Goal: Find specific page/section: Find specific page/section

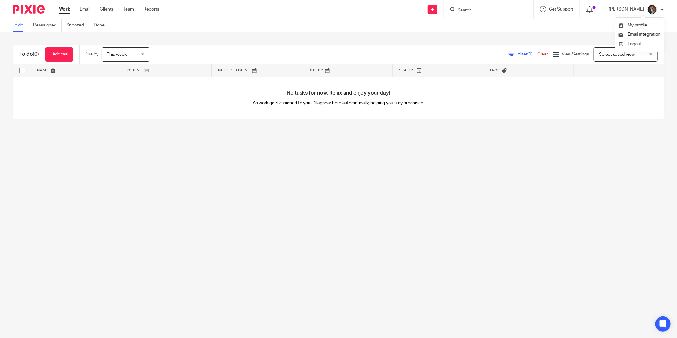
click at [497, 8] on input "Search" at bounding box center [485, 11] width 57 height 6
click at [498, 5] on form at bounding box center [491, 9] width 68 height 8
click at [486, 10] on input "Search" at bounding box center [485, 11] width 57 height 6
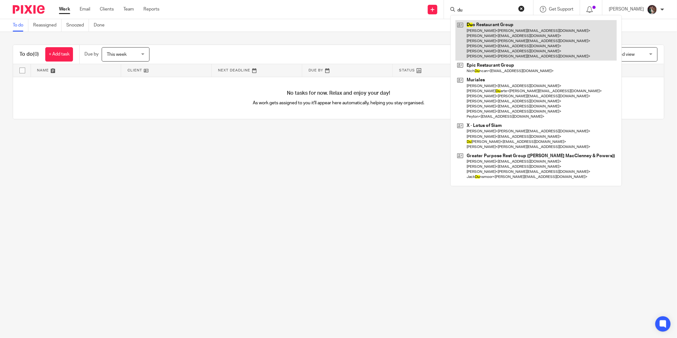
type input "du"
click at [521, 34] on link at bounding box center [535, 40] width 161 height 40
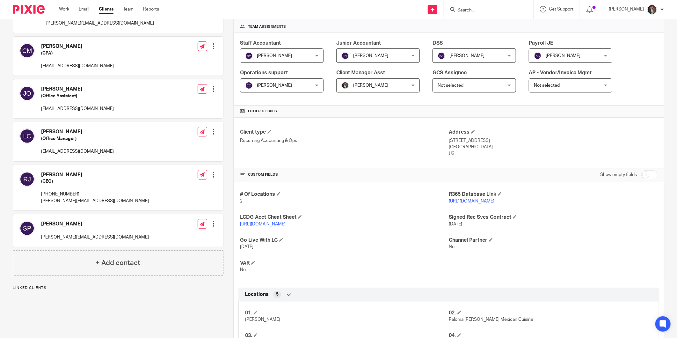
scroll to position [106, 0]
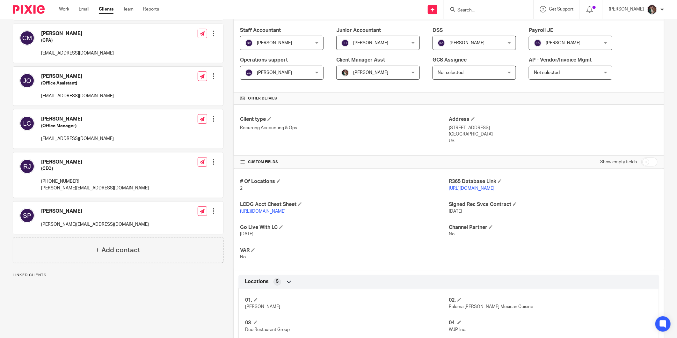
click at [471, 189] on link "[URL][DOMAIN_NAME]" at bounding box center [472, 188] width 46 height 4
click at [478, 190] on link "[URL][DOMAIN_NAME]" at bounding box center [472, 188] width 46 height 4
